Goal: Task Accomplishment & Management: Manage account settings

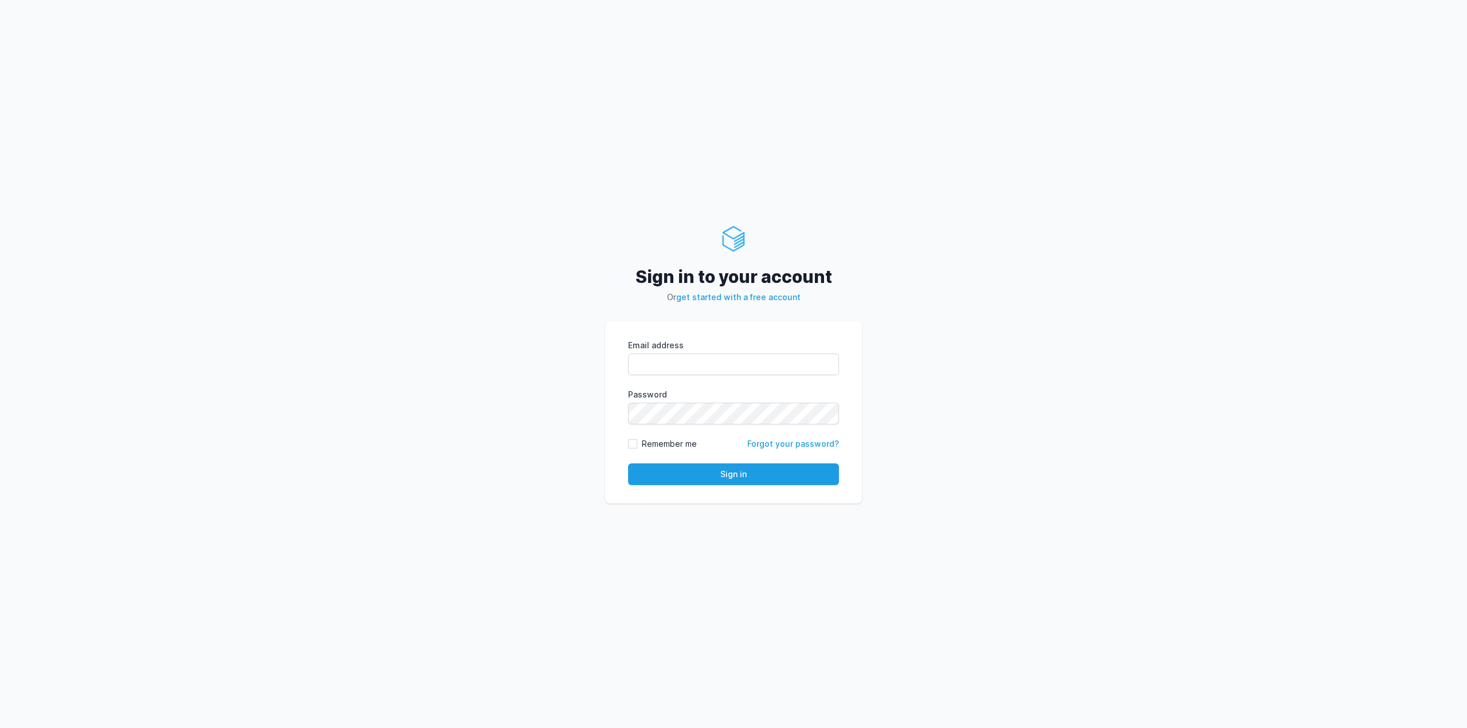
type input "[EMAIL_ADDRESS][DOMAIN_NAME]"
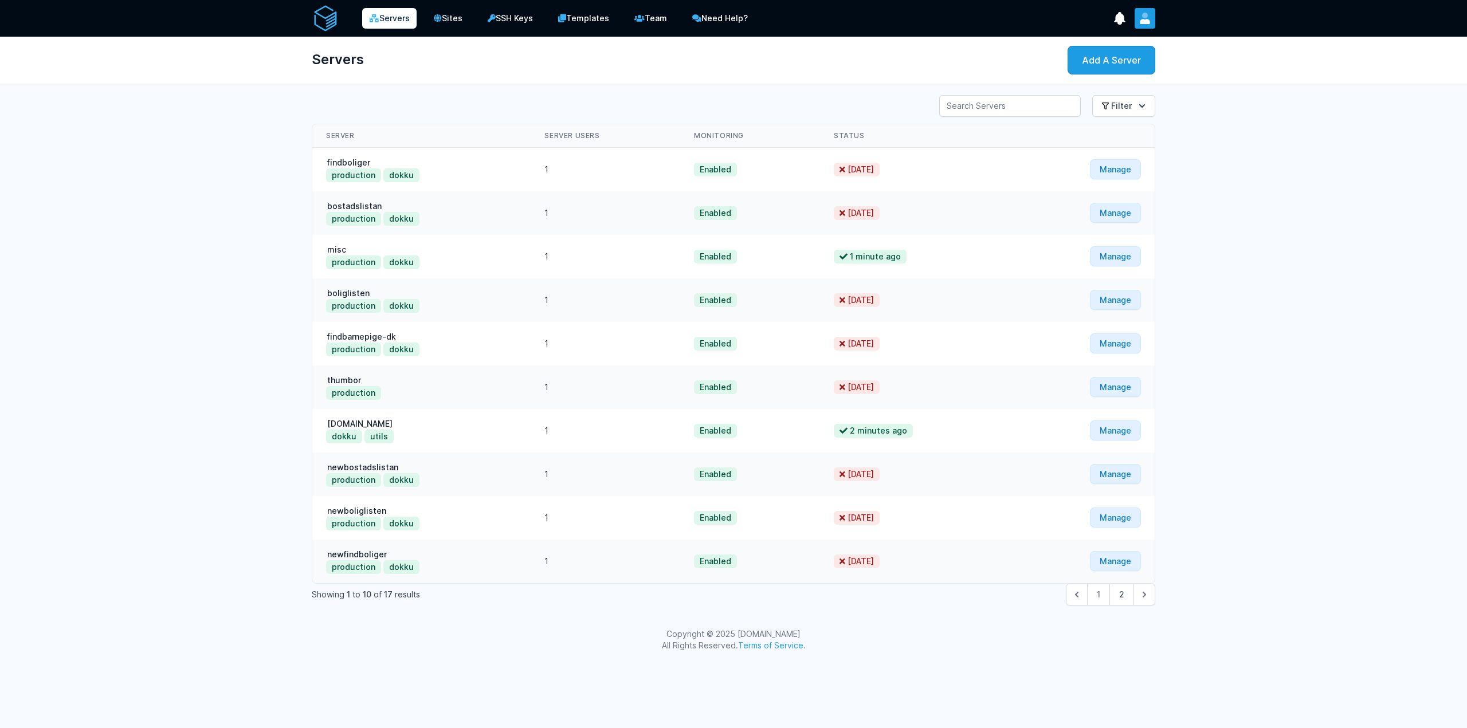
click at [1147, 17] on icon "User menu" at bounding box center [1145, 16] width 6 height 6
click at [1073, 69] on link "Billing" at bounding box center [1100, 66] width 110 height 21
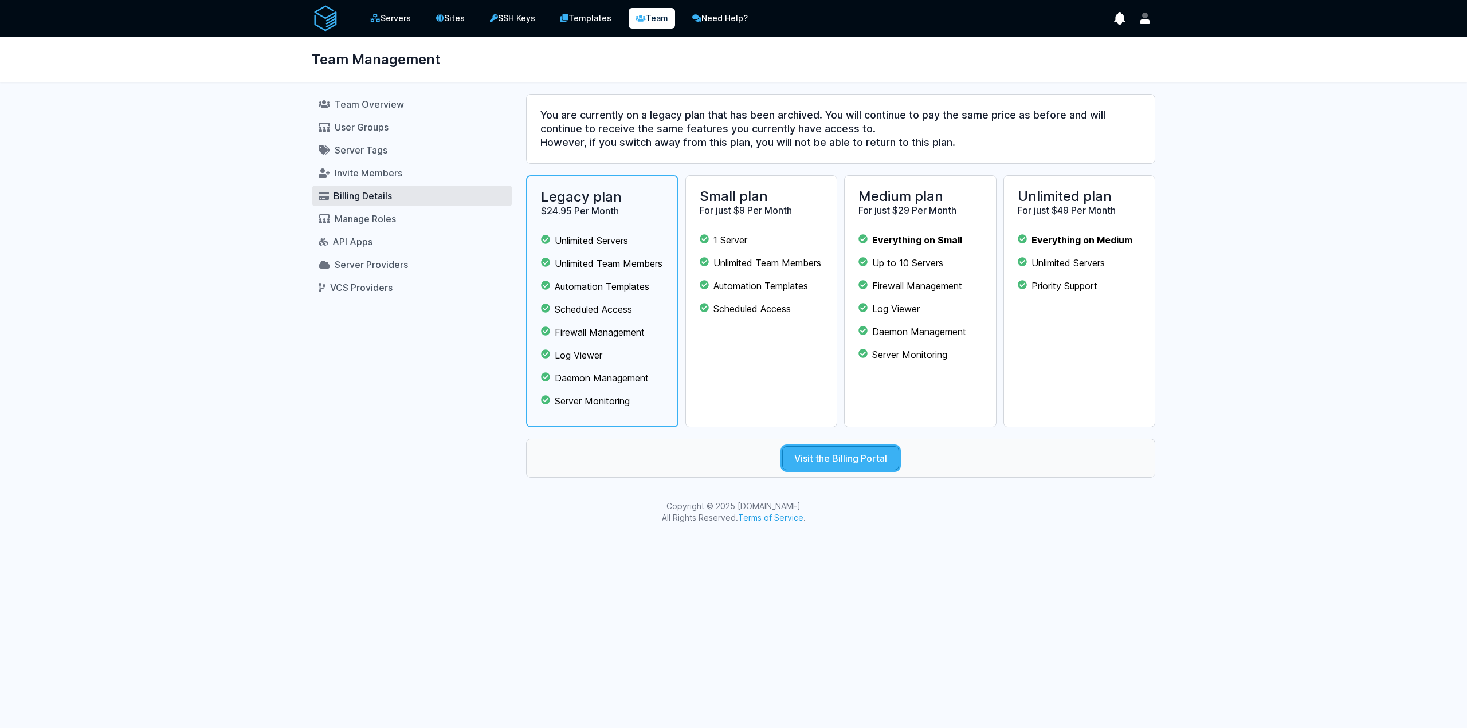
click at [837, 471] on link "Visit the Billing Portal" at bounding box center [840, 458] width 117 height 24
